Goal: Task Accomplishment & Management: Complete application form

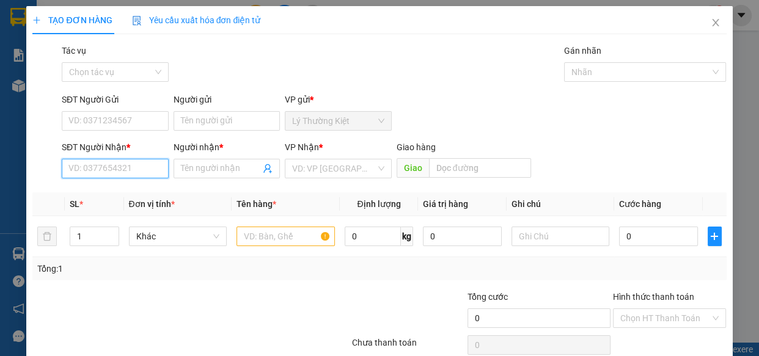
click at [156, 171] on input "SĐT Người Nhận *" at bounding box center [115, 169] width 107 height 20
click at [89, 190] on div "0972915691 - NGỌC DƯ" at bounding box center [115, 192] width 94 height 13
type input "0972915691"
type input "NGỌC DƯ"
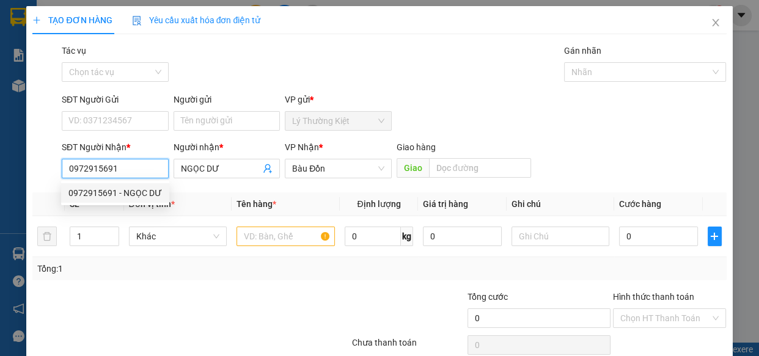
type input "60.000"
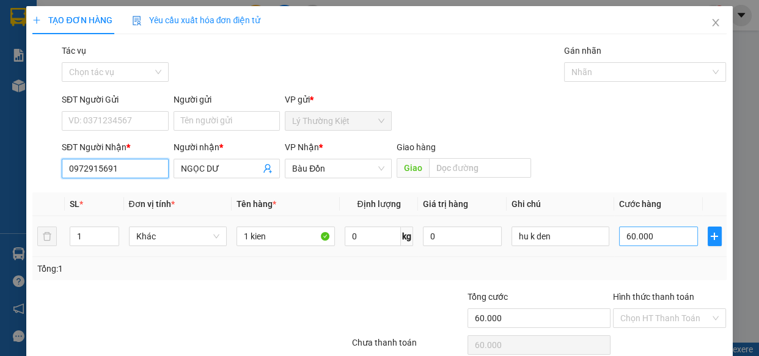
type input "0972915691"
click at [644, 227] on div "60.000" at bounding box center [658, 236] width 79 height 24
click at [641, 231] on input "60.000" at bounding box center [658, 237] width 79 height 20
type input "5"
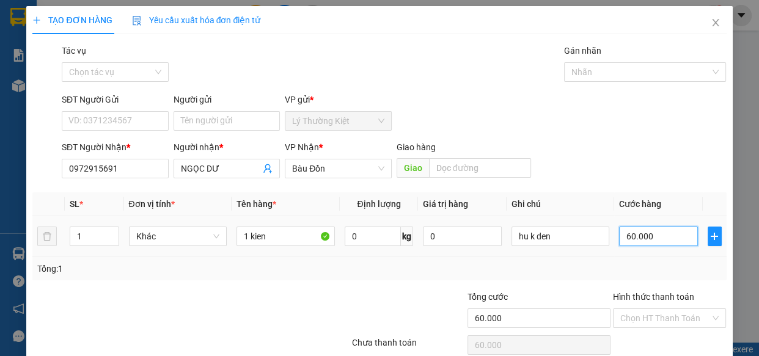
type input "5"
type input "50"
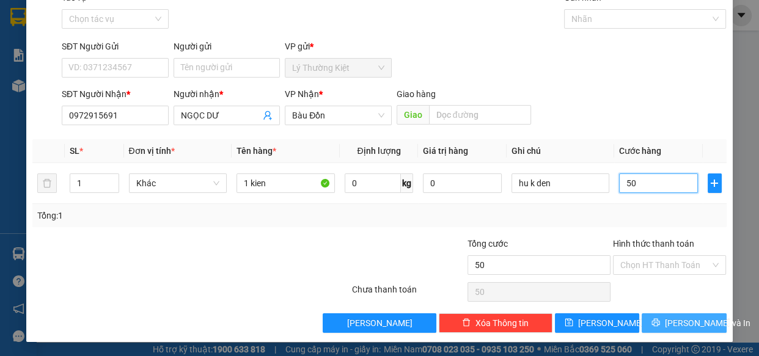
type input "50"
type input "50.000"
click at [673, 326] on span "[PERSON_NAME] và In" at bounding box center [708, 323] width 86 height 13
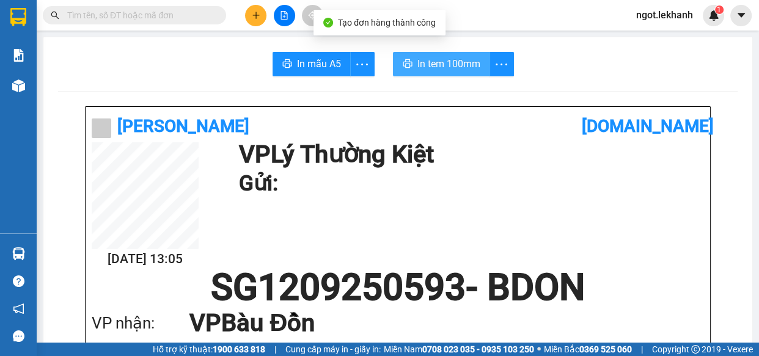
click at [442, 52] on button "In tem 100mm" at bounding box center [441, 64] width 97 height 24
